Goal: Find specific page/section: Find specific page/section

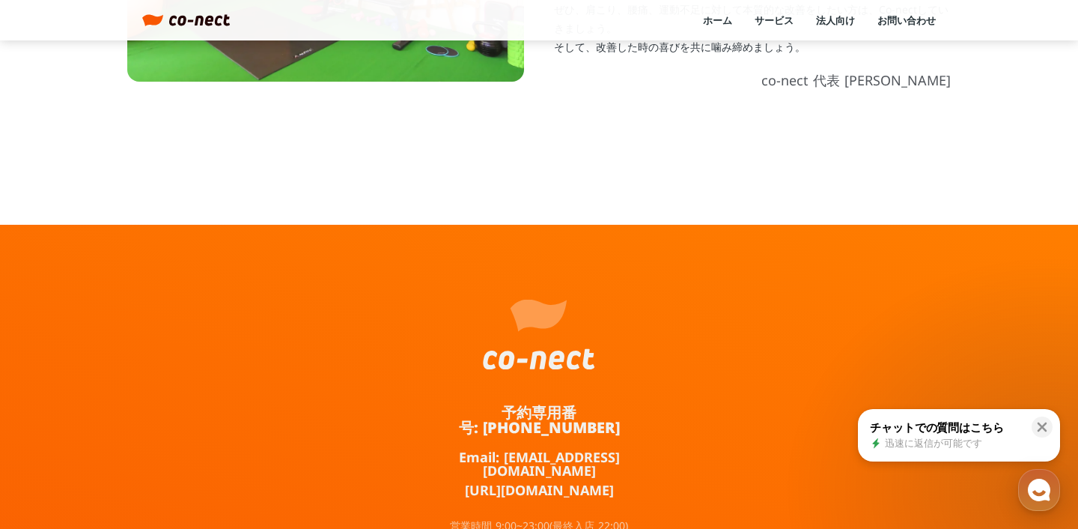
scroll to position [909, 0]
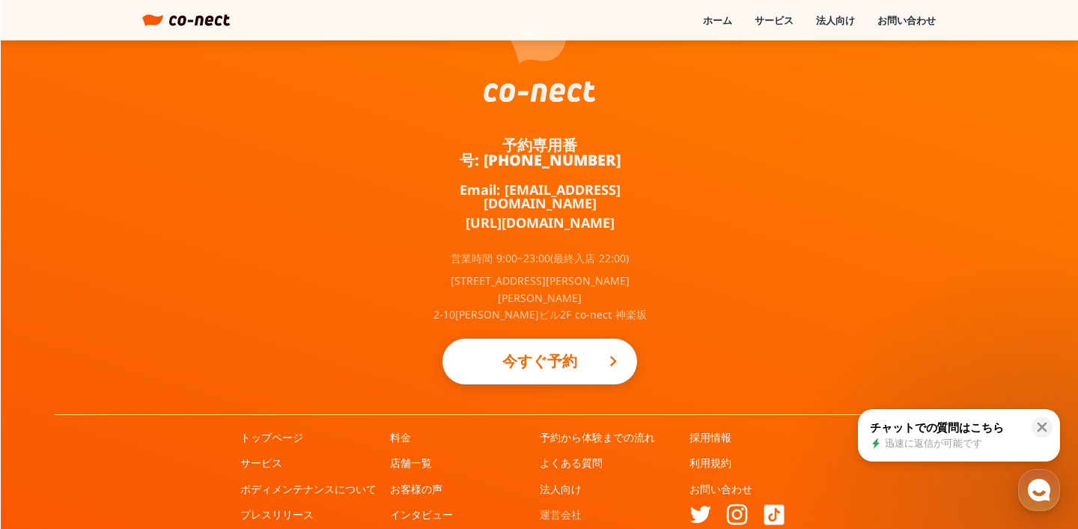
click at [547, 507] on link "運営会社" at bounding box center [561, 514] width 42 height 15
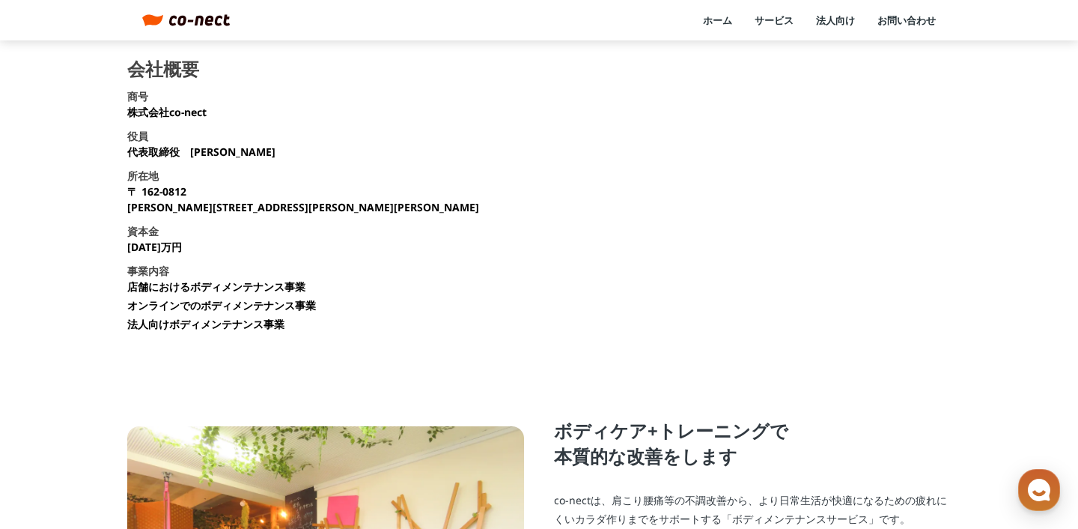
click at [276, 19] on div "ホーム サービス 法人向け お問い合わせ" at bounding box center [583, 19] width 706 height 13
